Goal: Obtain resource: Obtain resource

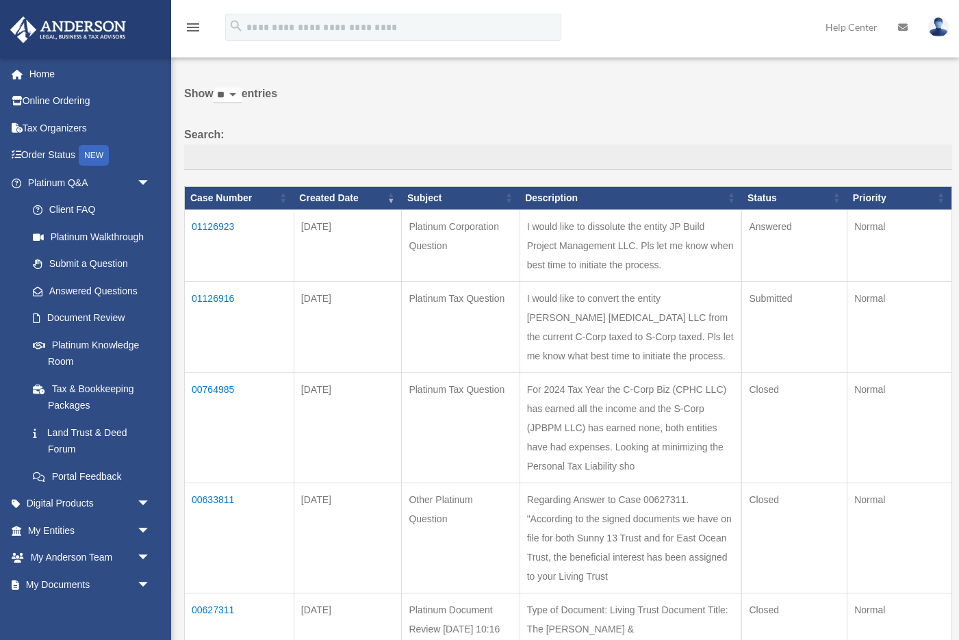
scroll to position [40, 0]
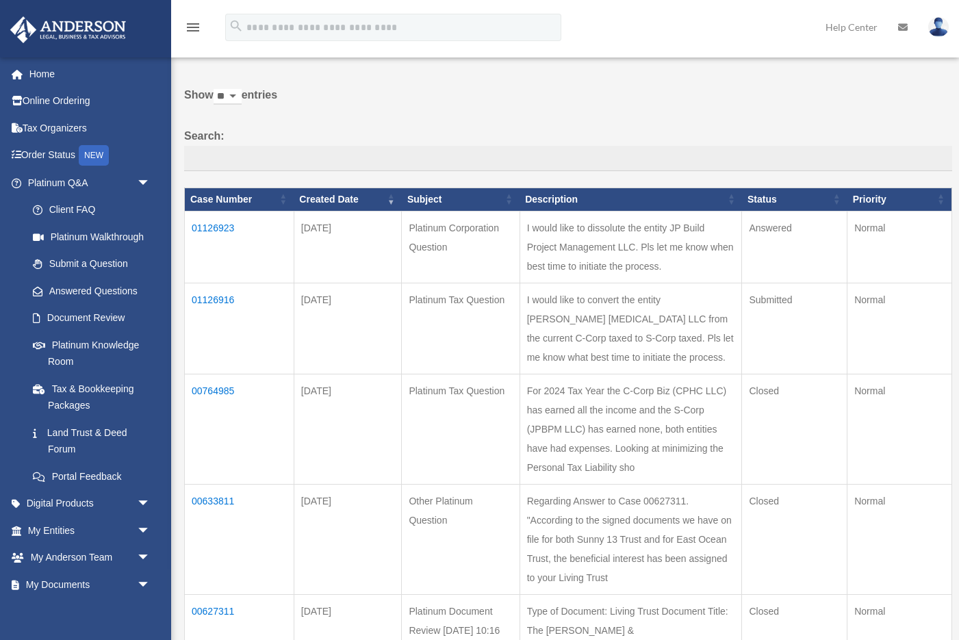
click at [211, 239] on td "01126923" at bounding box center [240, 247] width 110 height 72
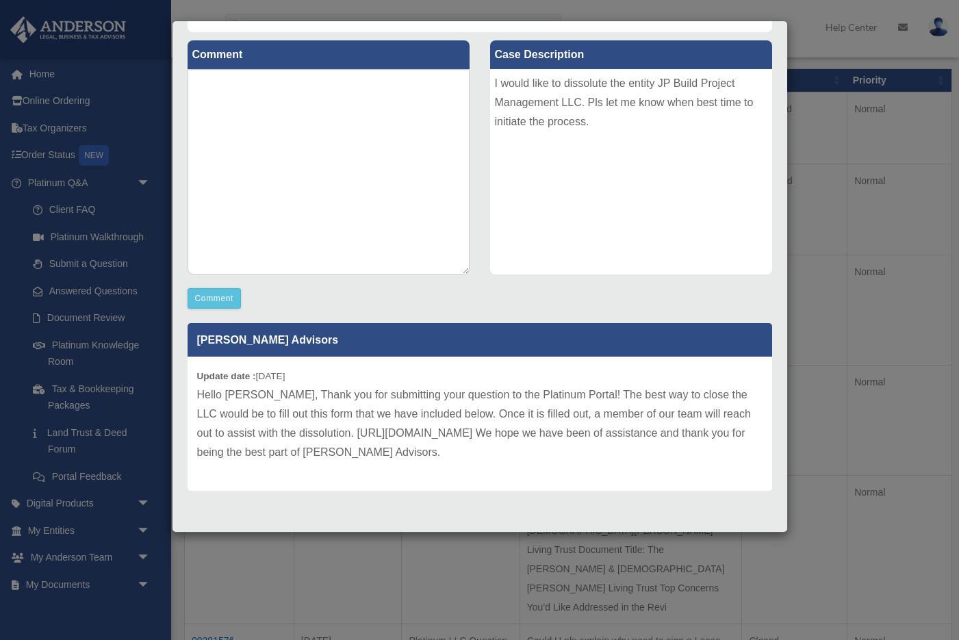
scroll to position [160, 0]
click at [599, 436] on p "Hello Joaquim, Thank you for submitting your question to the Platinum Portal! T…" at bounding box center [479, 423] width 565 height 77
click at [519, 435] on p "Hello Joaquim, Thank you for submitting your question to the Platinum Portal! T…" at bounding box center [479, 423] width 565 height 77
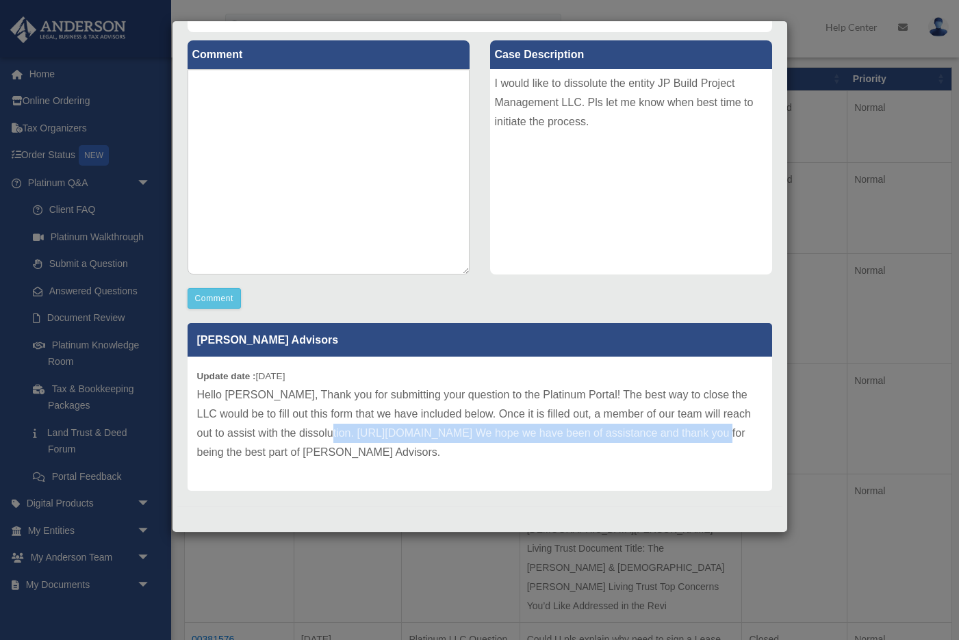
drag, startPoint x: 295, startPoint y: 430, endPoint x: 677, endPoint y: 437, distance: 382.0
click at [677, 437] on p "Hello Joaquim, Thank you for submitting your question to the Platinum Portal! T…" at bounding box center [479, 423] width 565 height 77
click at [661, 433] on p "Hello Joaquim, Thank you for submitting your question to the Platinum Portal! T…" at bounding box center [479, 423] width 565 height 77
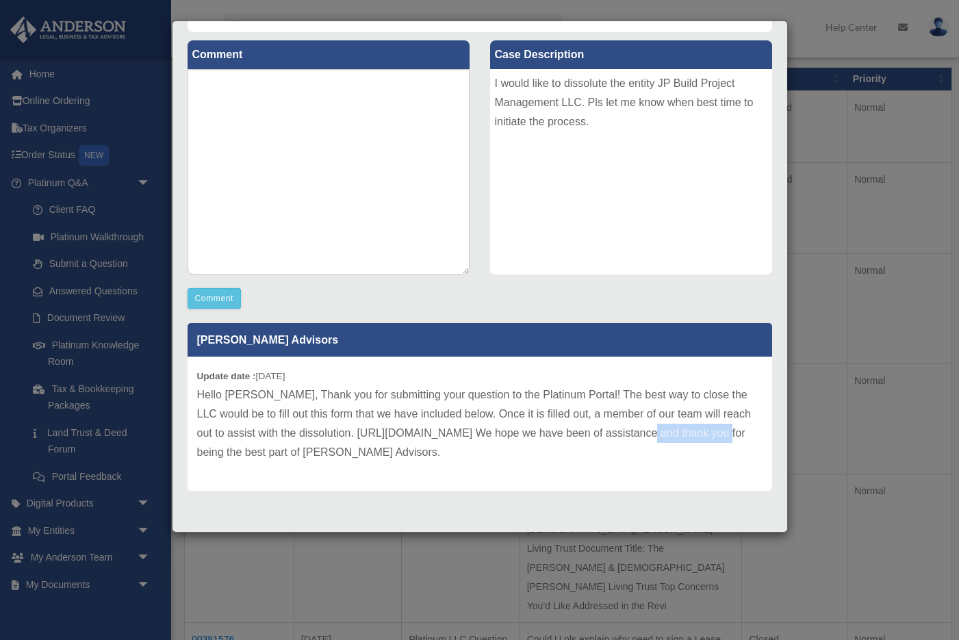
click at [661, 433] on p "Hello Joaquim, Thank you for submitting your question to the Platinum Portal! T…" at bounding box center [479, 423] width 565 height 77
click at [664, 456] on p "Hello Joaquim, Thank you for submitting your question to the Platinum Portal! T…" at bounding box center [479, 423] width 565 height 77
click at [157, 394] on div "Case Detail × Platinum Corporation Question Case Number 01126923 Created Date S…" at bounding box center [479, 320] width 959 height 640
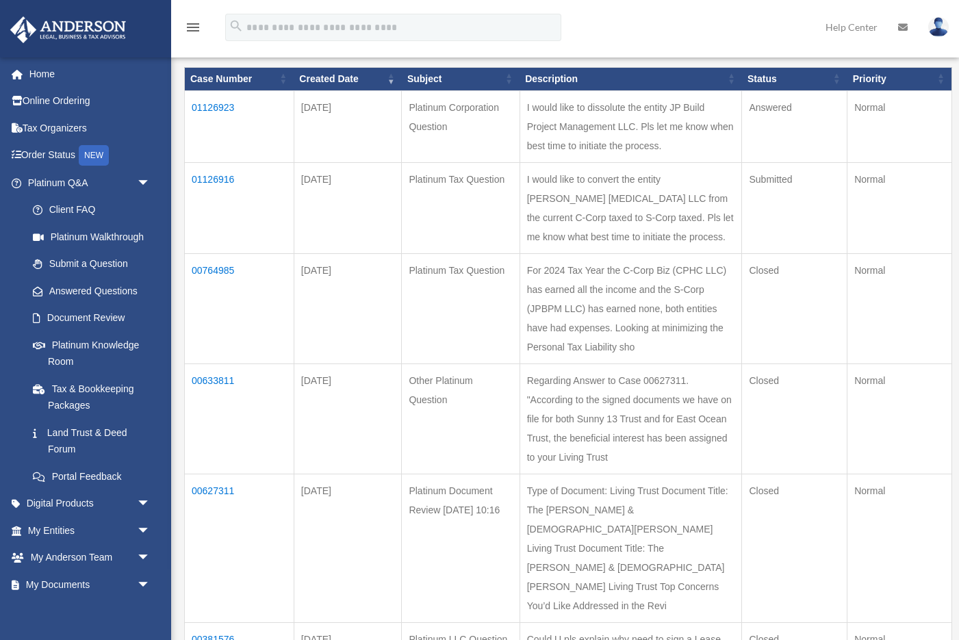
click at [157, 394] on link "Tax & Bookkeeping Packages" at bounding box center [91, 397] width 145 height 44
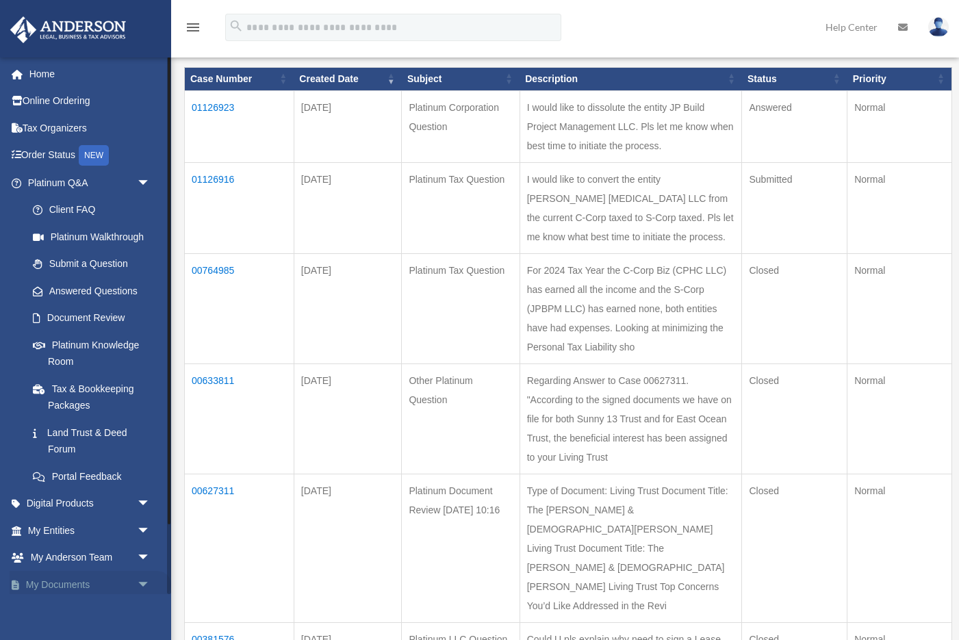
click at [144, 578] on span "arrow_drop_down" at bounding box center [150, 585] width 27 height 28
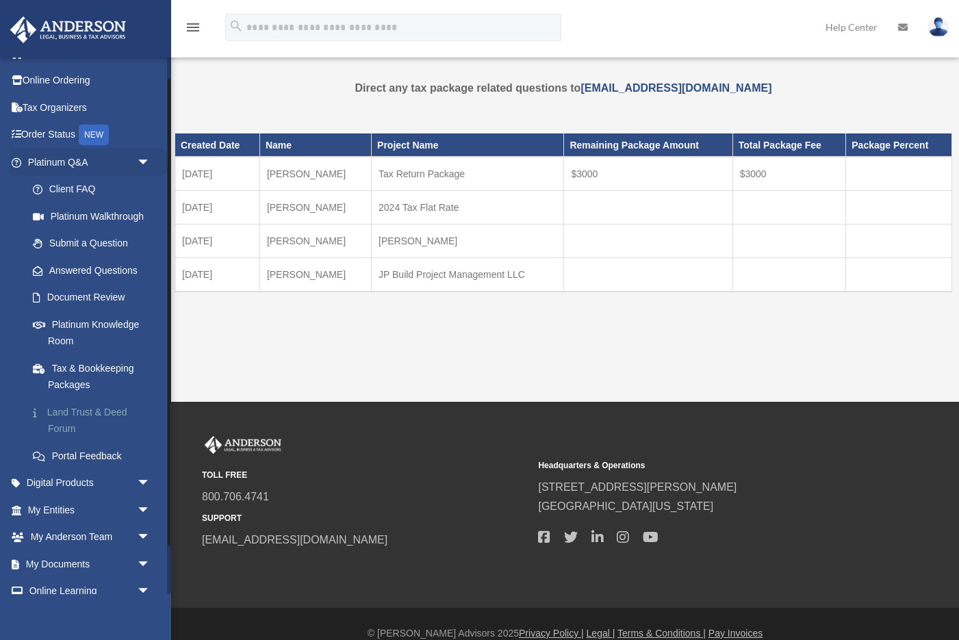
scroll to position [28, 0]
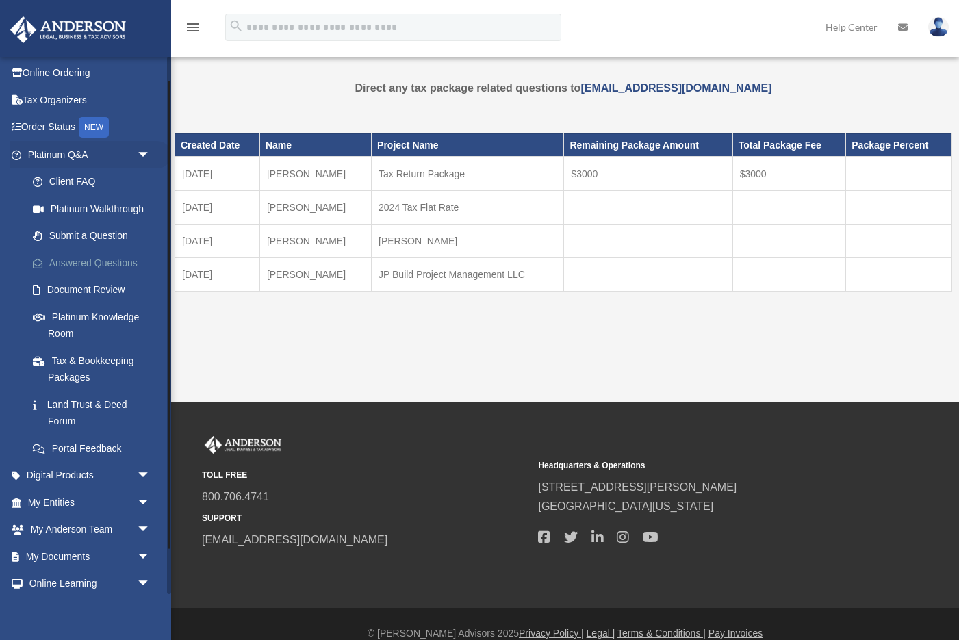
click at [108, 261] on link "Answered Questions" at bounding box center [95, 262] width 152 height 27
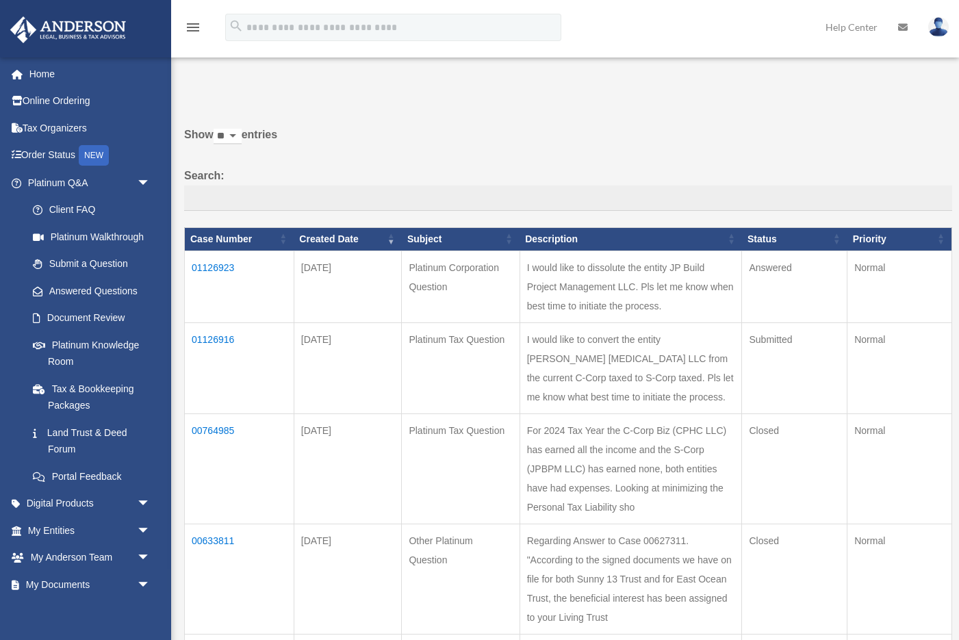
click at [216, 279] on td "01126923" at bounding box center [240, 287] width 110 height 72
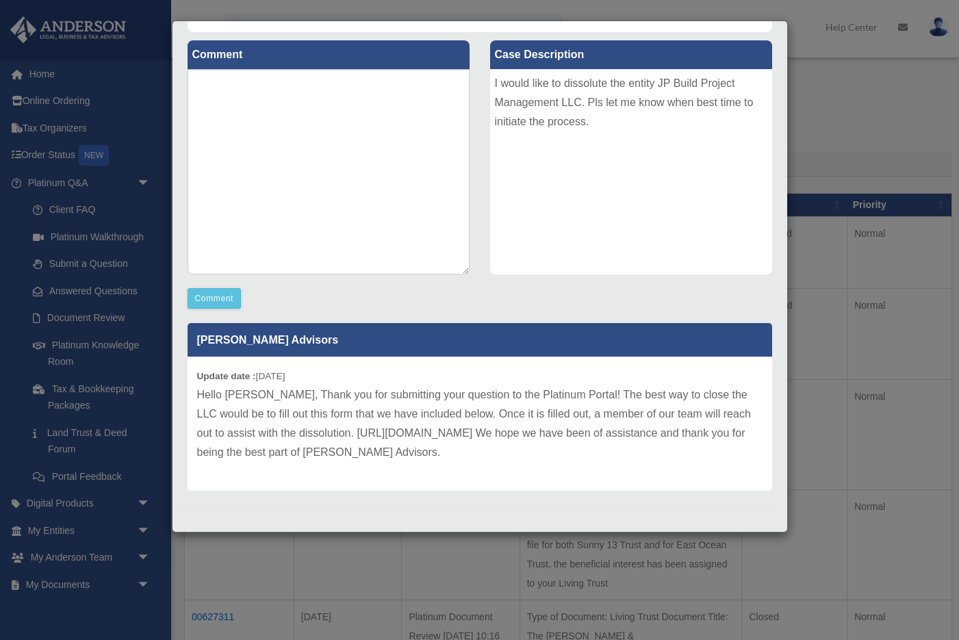
scroll to position [40, 0]
click at [154, 371] on div "Case Detail × Platinum Corporation Question Case Number 01126923 Created Date S…" at bounding box center [479, 320] width 959 height 640
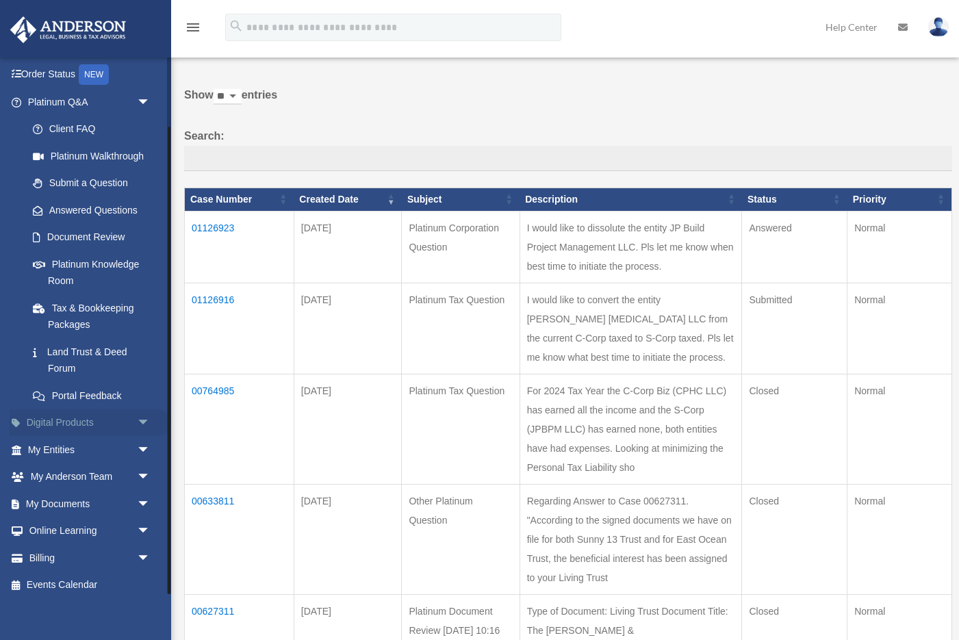
scroll to position [80, 0]
click at [145, 415] on span "arrow_drop_down" at bounding box center [150, 424] width 27 height 28
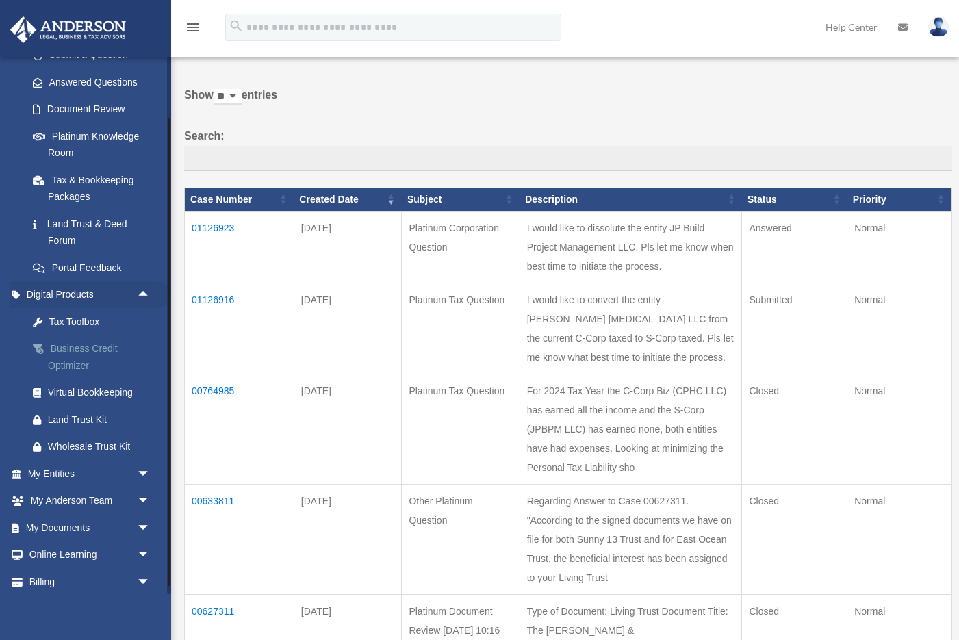
scroll to position [214, 0]
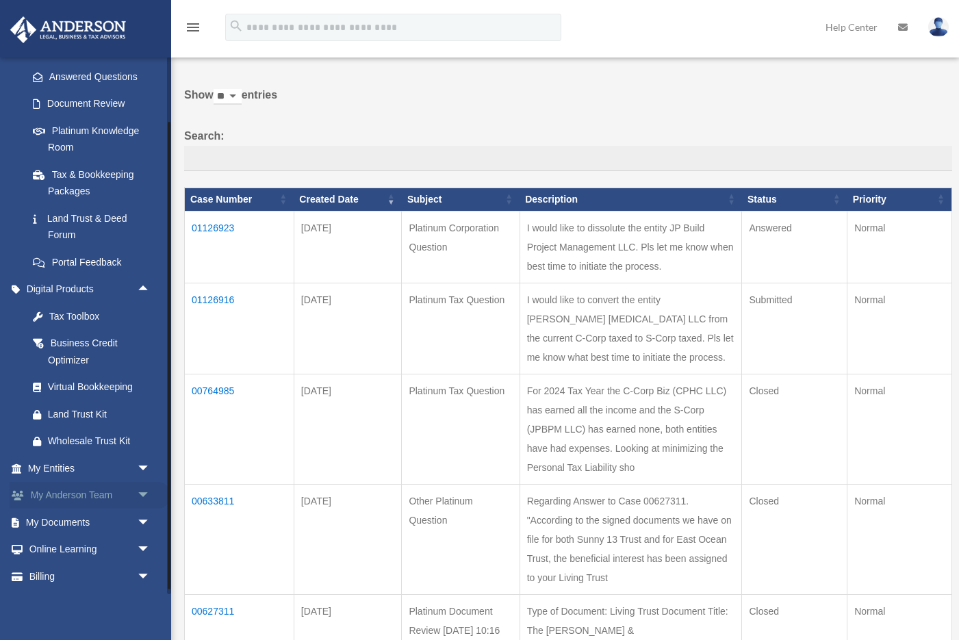
click at [146, 486] on span "arrow_drop_down" at bounding box center [150, 496] width 27 height 28
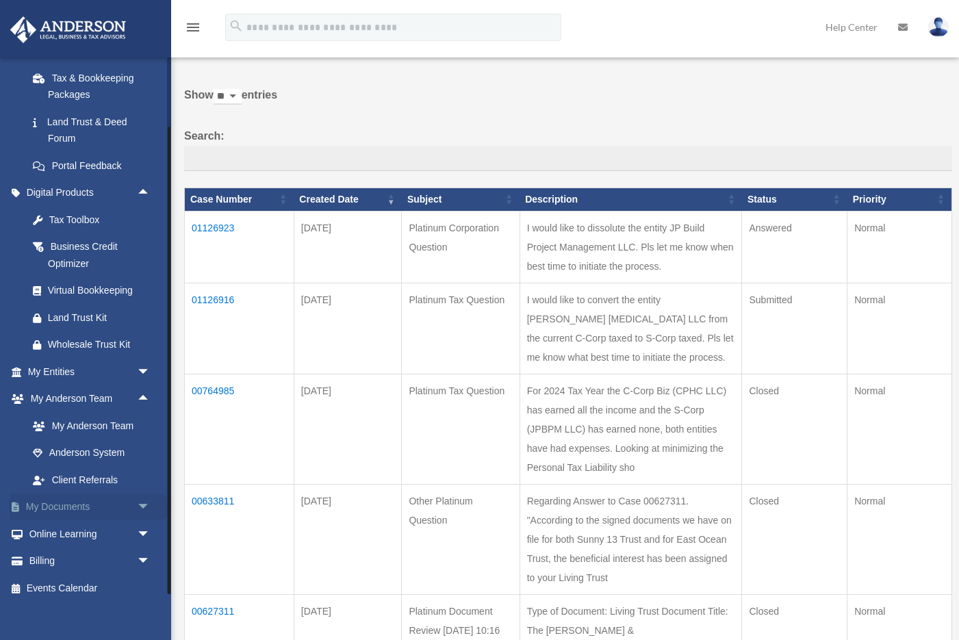
scroll to position [310, 0]
click at [142, 495] on span "arrow_drop_down" at bounding box center [150, 508] width 27 height 28
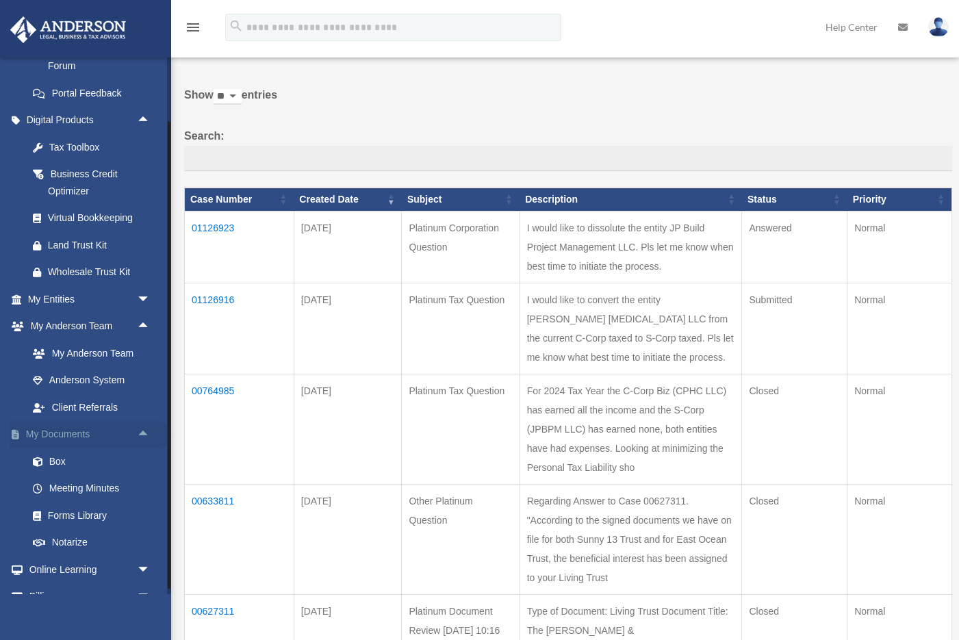
scroll to position [389, 0]
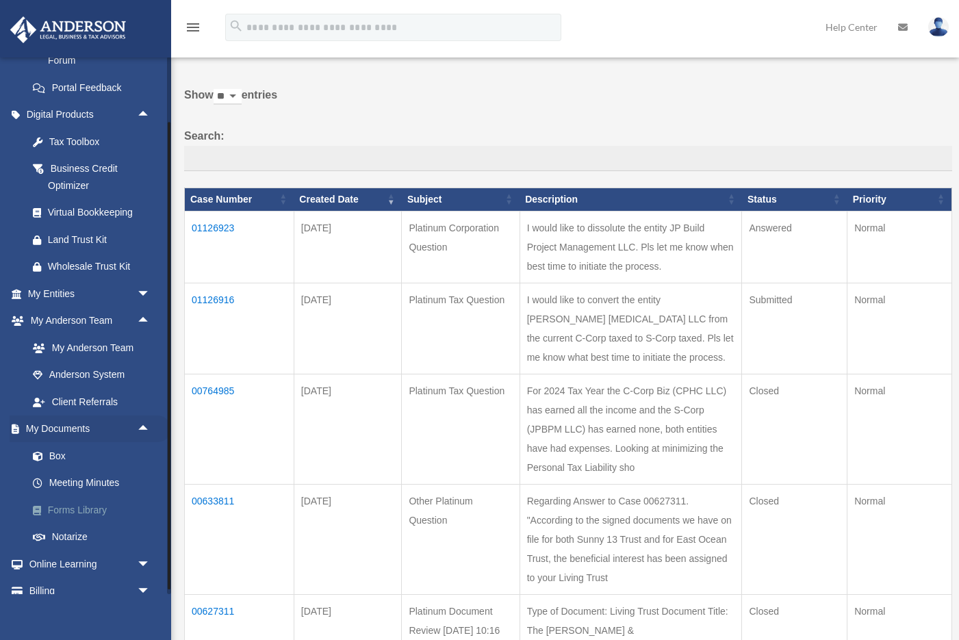
click at [95, 501] on link "Forms Library" at bounding box center [95, 509] width 152 height 27
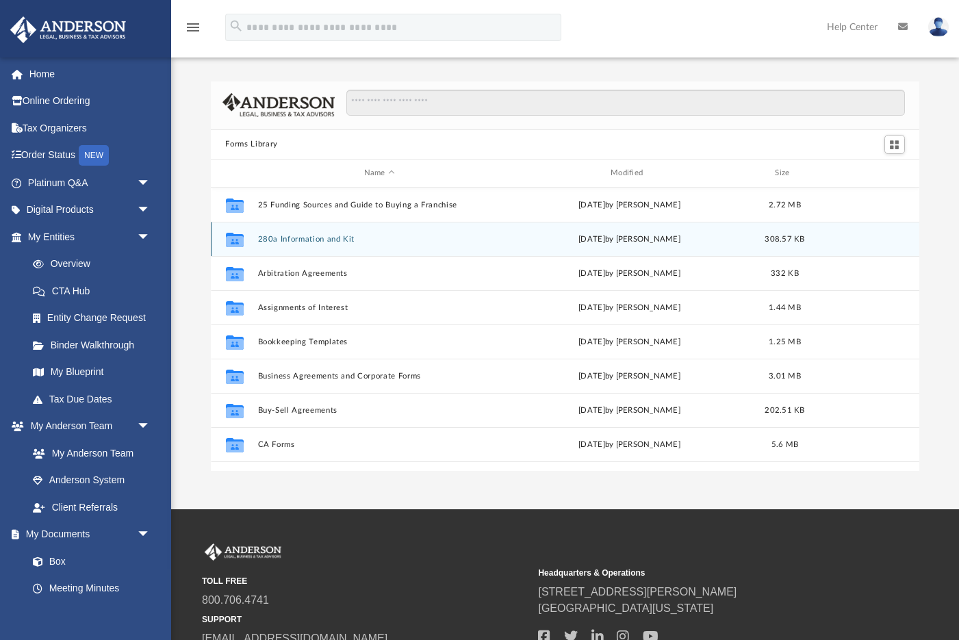
scroll to position [311, 709]
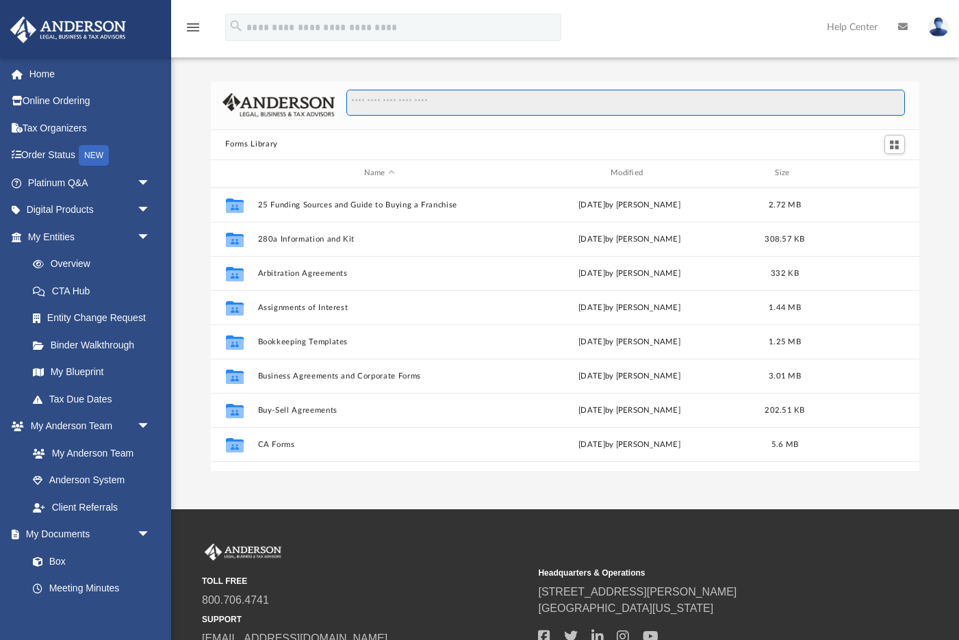
click at [378, 101] on input "Search files and folders" at bounding box center [625, 103] width 558 height 26
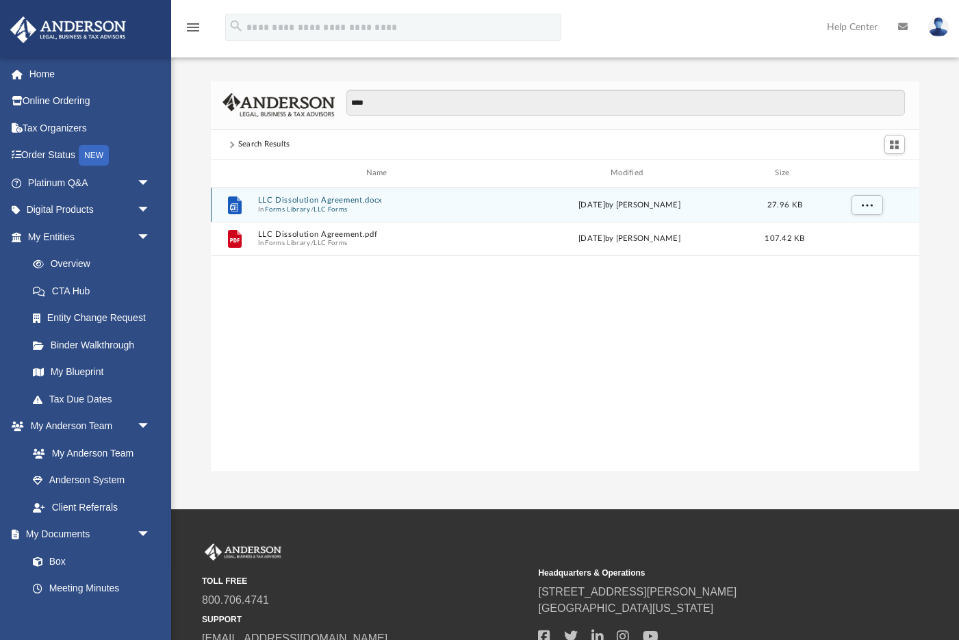
click at [309, 201] on button "LLC Dissolution Agreement.docx" at bounding box center [379, 200] width 244 height 9
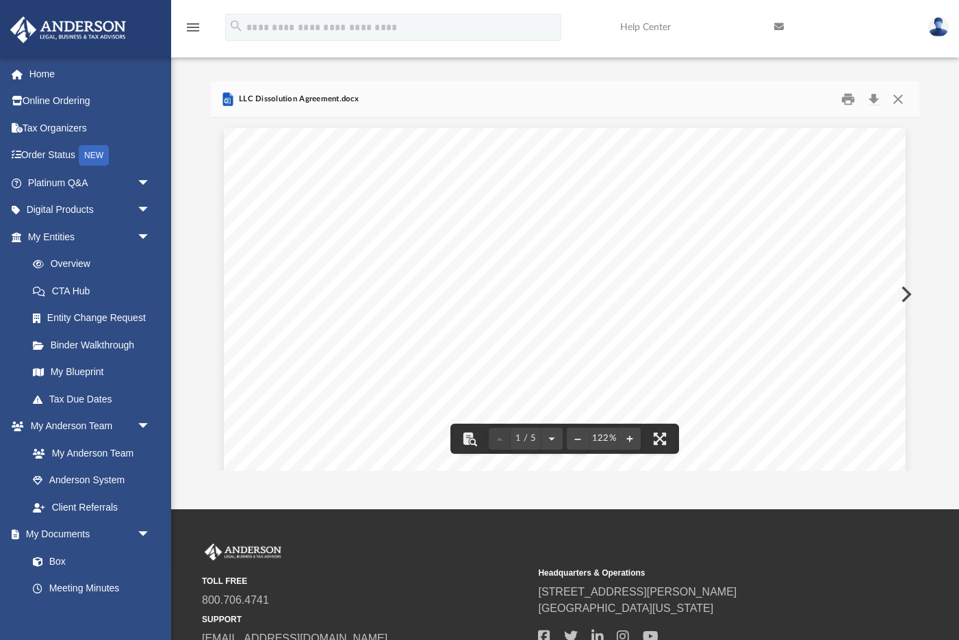
scroll to position [0, 0]
click at [897, 96] on button "Close" at bounding box center [898, 98] width 25 height 21
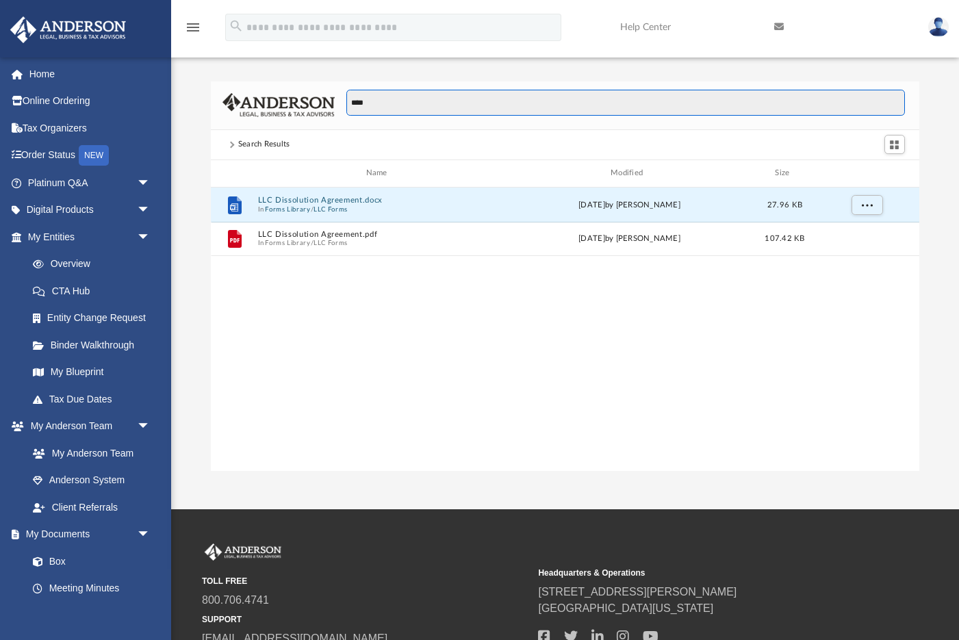
click at [376, 106] on input "****" at bounding box center [625, 103] width 558 height 26
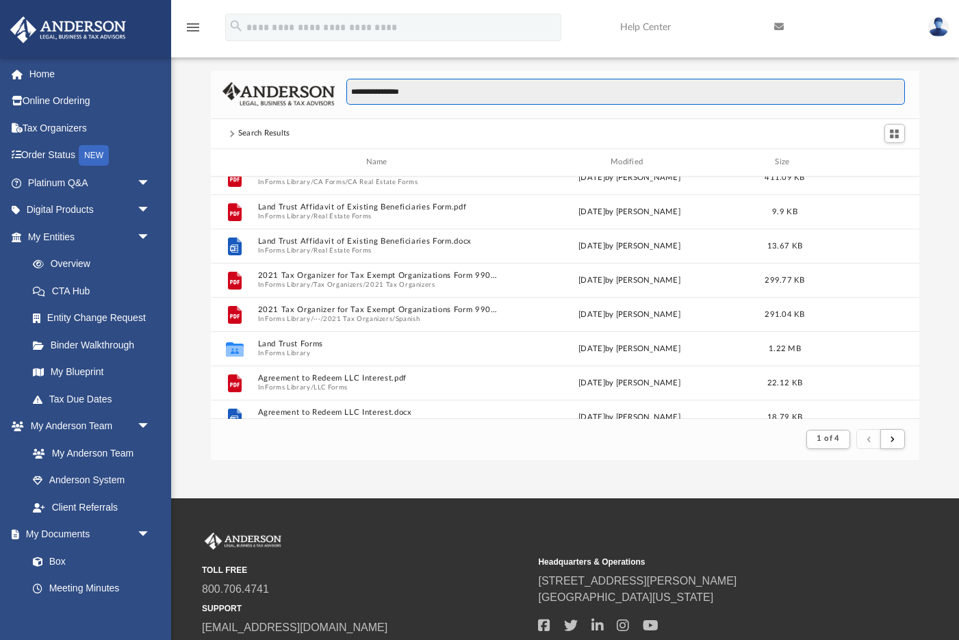
scroll to position [262, 0]
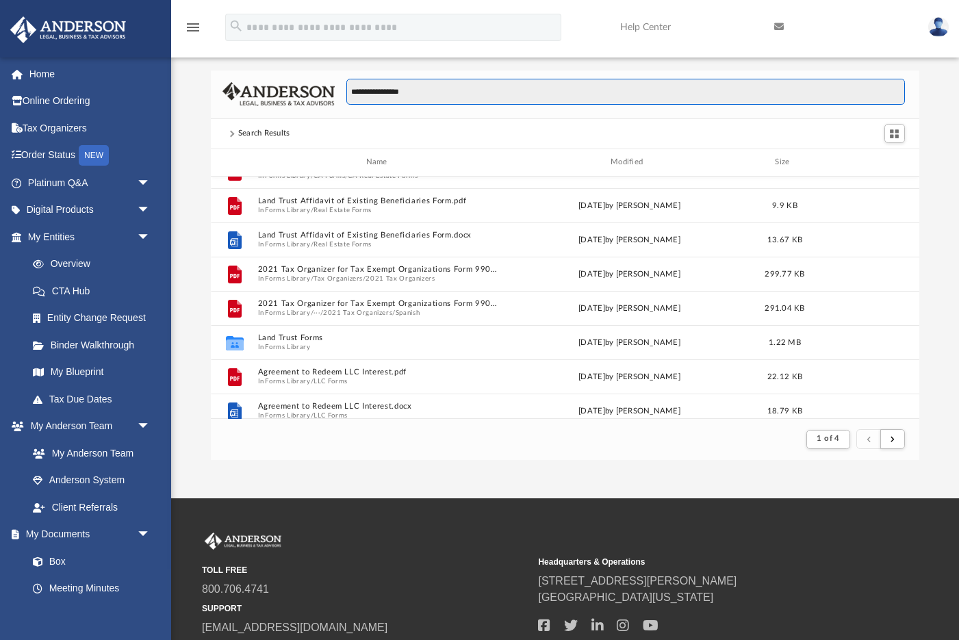
click at [434, 90] on input "**********" at bounding box center [625, 92] width 558 height 26
type input "*"
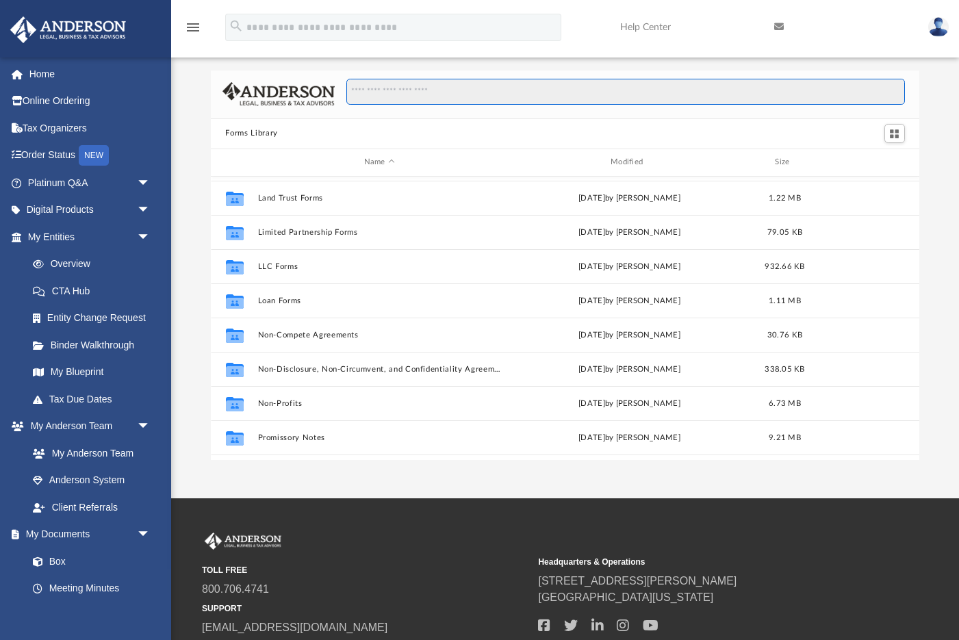
scroll to position [593, 0]
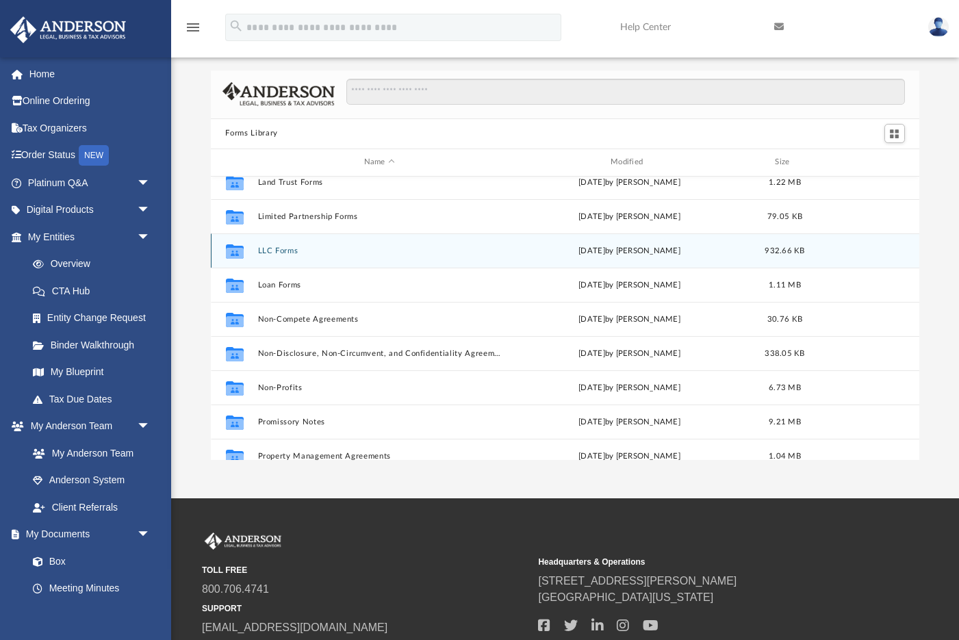
click at [279, 250] on button "LLC Forms" at bounding box center [379, 250] width 244 height 9
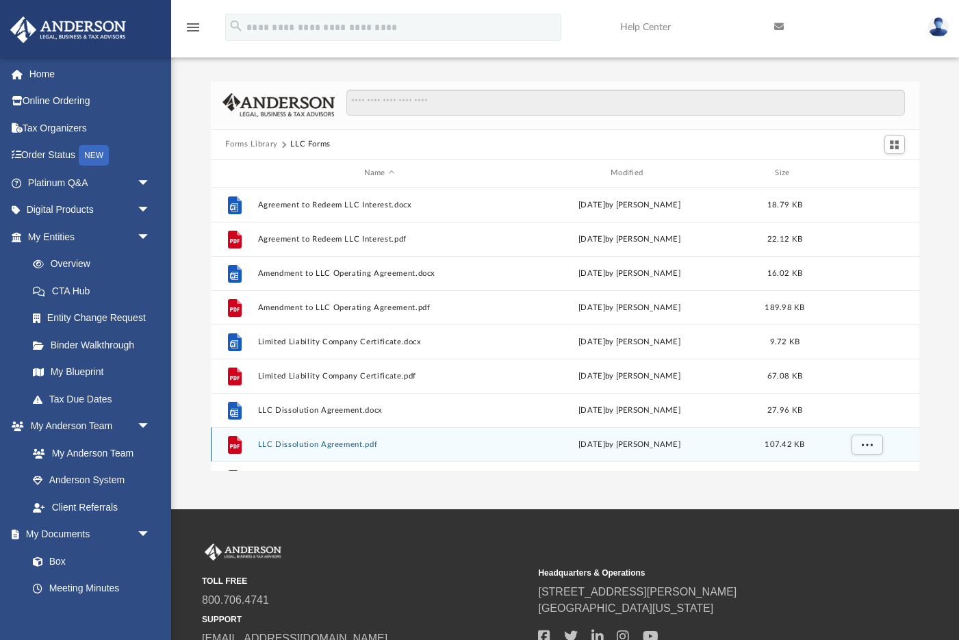
scroll to position [0, 0]
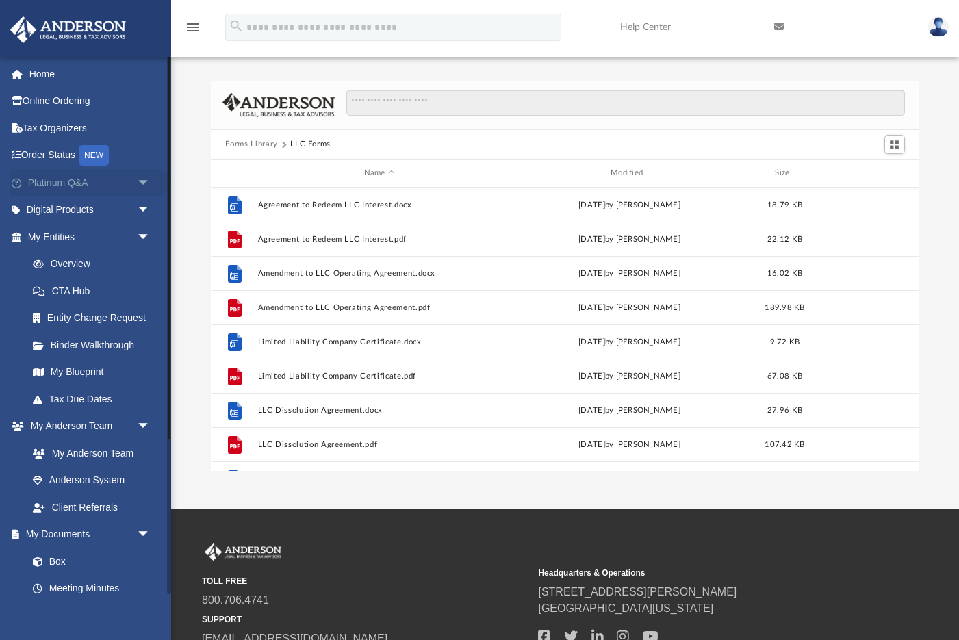
click at [142, 177] on span "arrow_drop_down" at bounding box center [150, 183] width 27 height 28
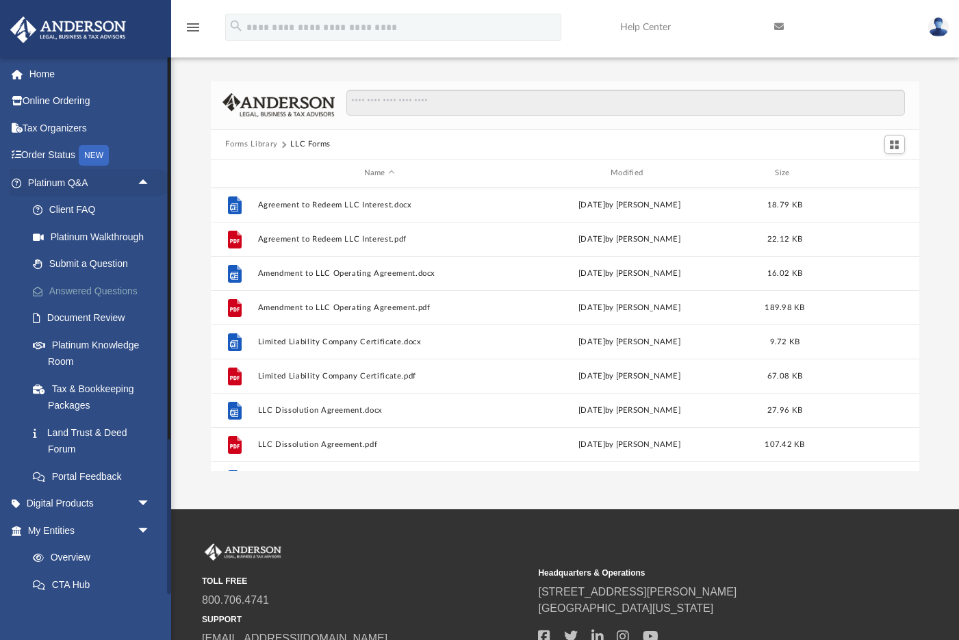
click at [108, 290] on link "Answered Questions" at bounding box center [95, 290] width 152 height 27
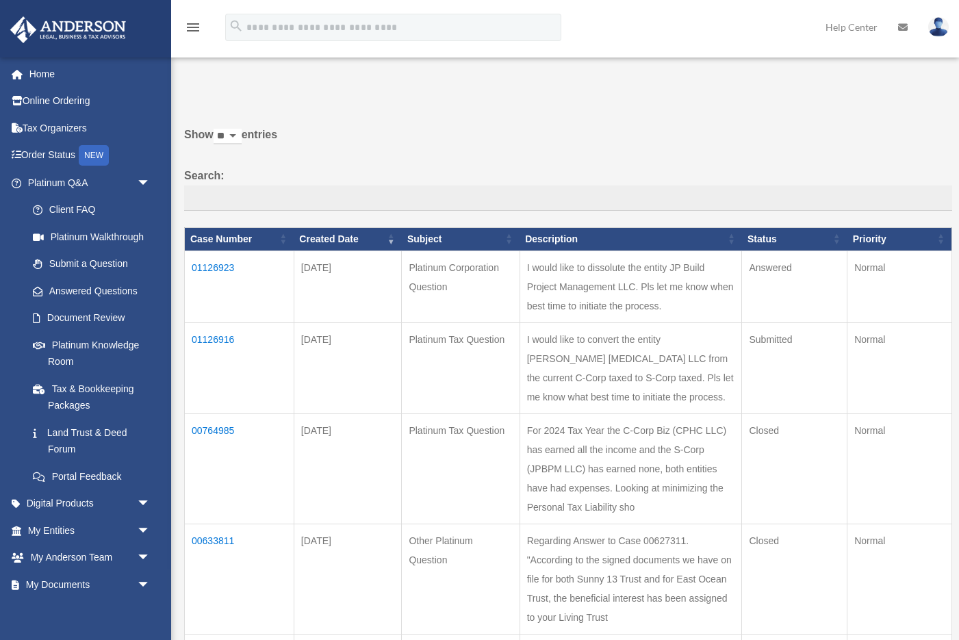
click at [214, 276] on td "01126923" at bounding box center [240, 287] width 110 height 72
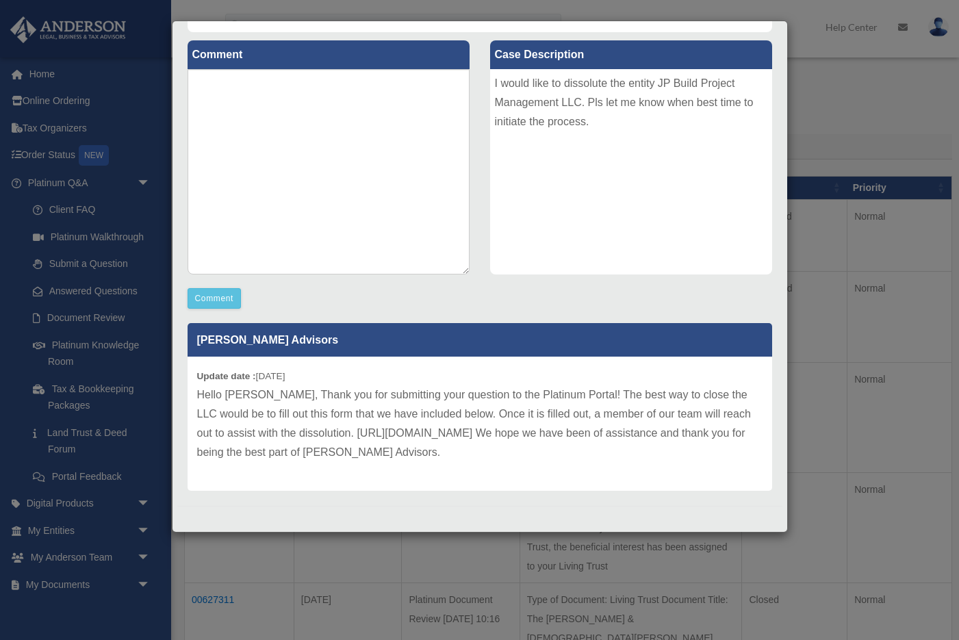
scroll to position [55, 0]
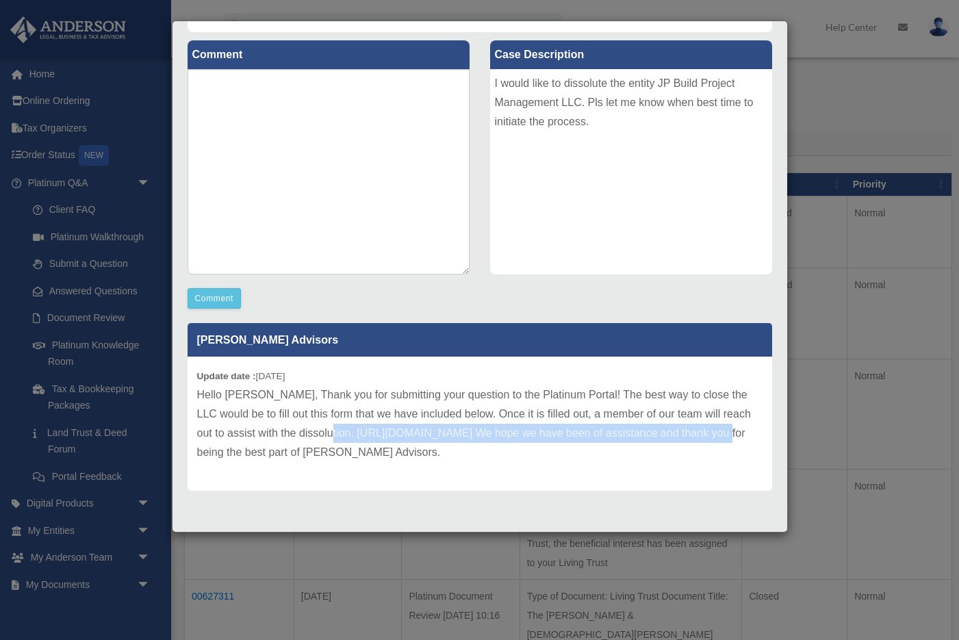
drag, startPoint x: 295, startPoint y: 434, endPoint x: 679, endPoint y: 438, distance: 384.0
click at [679, 438] on p "Hello [PERSON_NAME], Thank you for submitting your question to the Platinum Por…" at bounding box center [479, 423] width 565 height 77
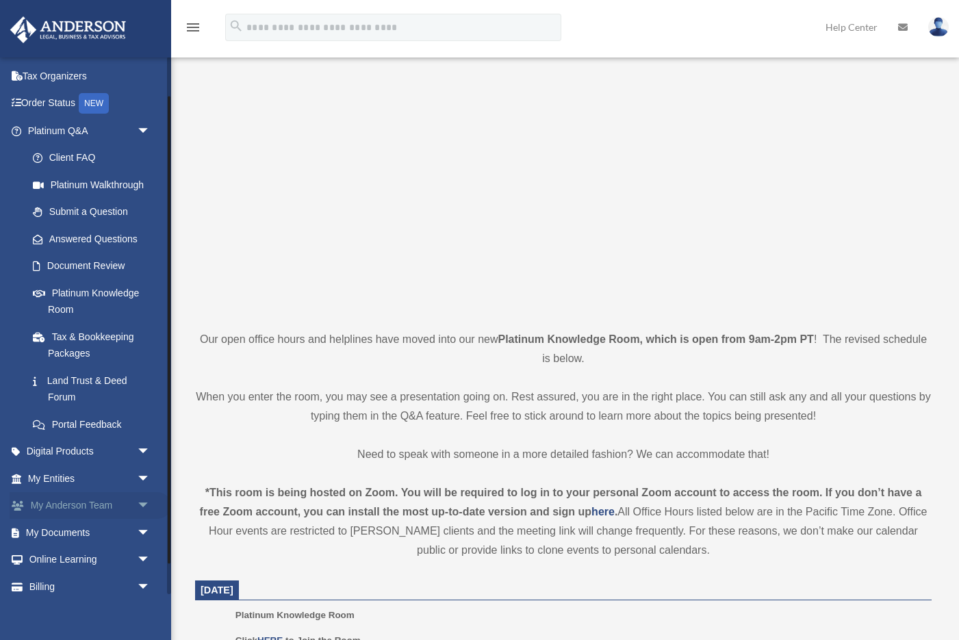
scroll to position [41, 0]
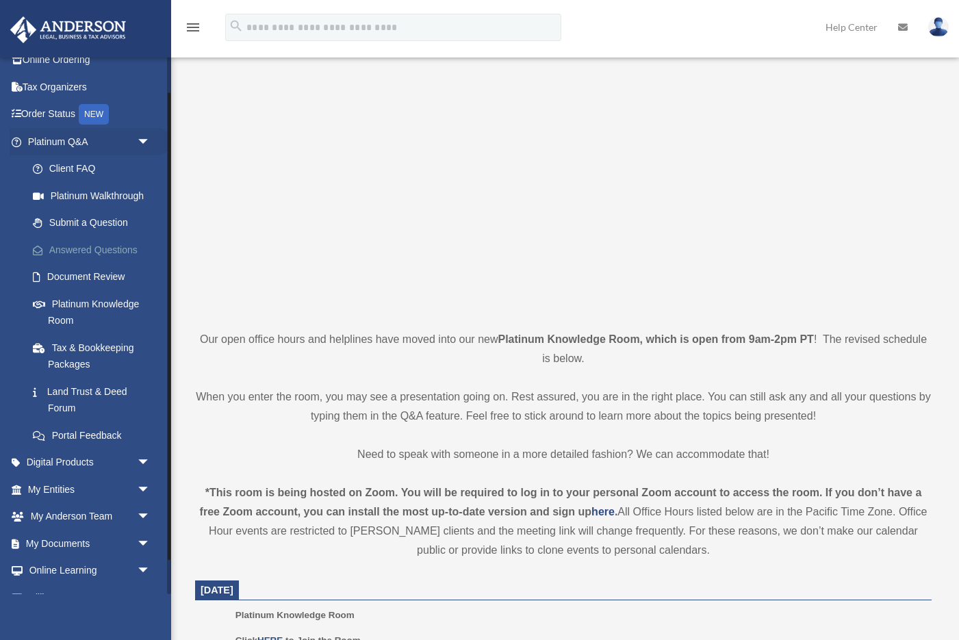
click at [103, 250] on link "Answered Questions" at bounding box center [95, 249] width 152 height 27
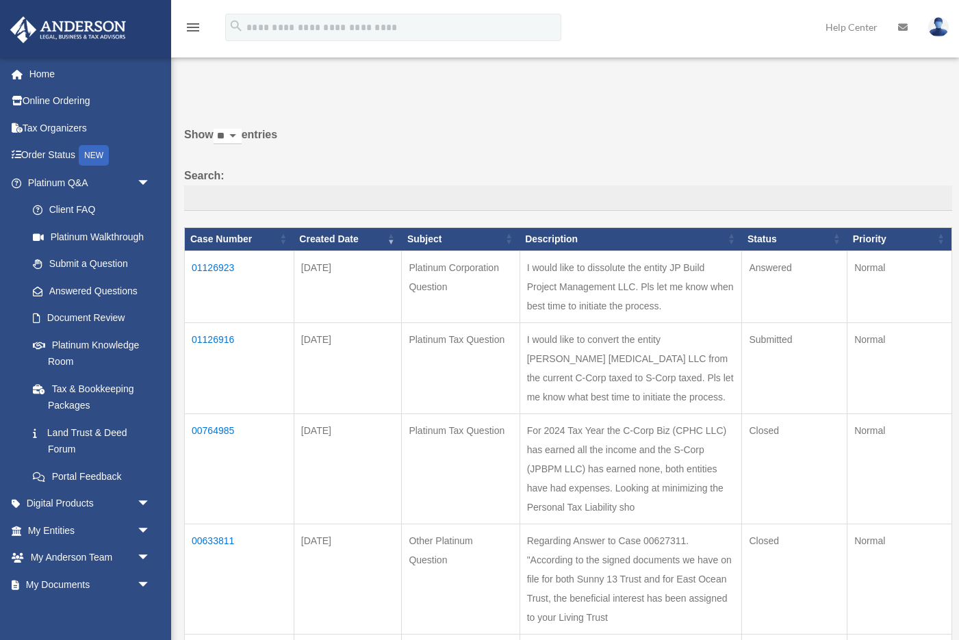
click at [212, 274] on td "01126923" at bounding box center [240, 287] width 110 height 72
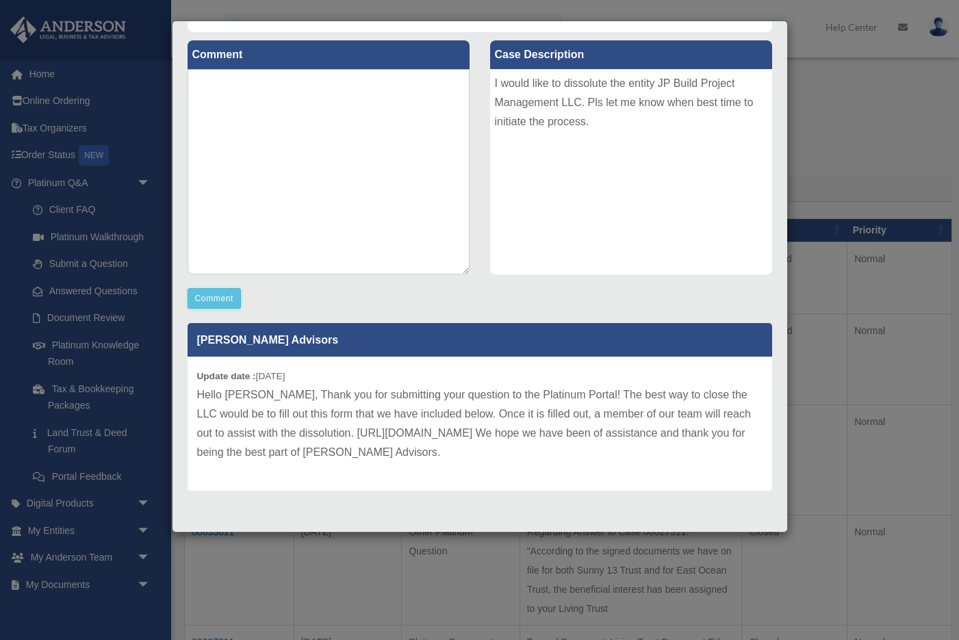
scroll to position [25, 0]
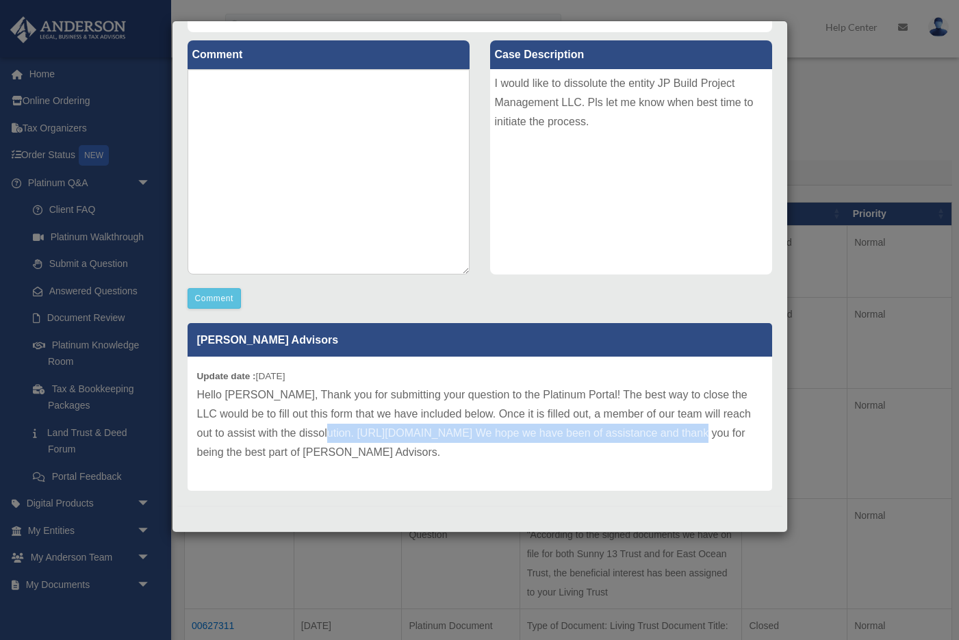
drag, startPoint x: 293, startPoint y: 431, endPoint x: 650, endPoint y: 434, distance: 356.6
click at [650, 434] on p "Hello [PERSON_NAME], Thank you for submitting your question to the Platinum Por…" at bounding box center [479, 423] width 565 height 77
